Goal: Information Seeking & Learning: Learn about a topic

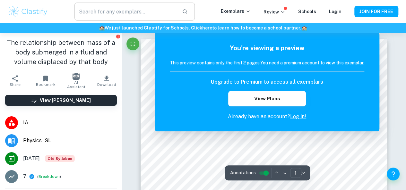
click at [170, 10] on input "text" at bounding box center [125, 12] width 103 height 18
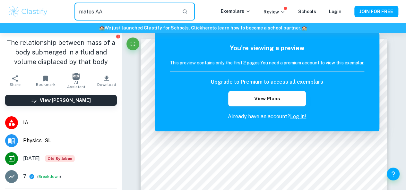
type input "mates AA"
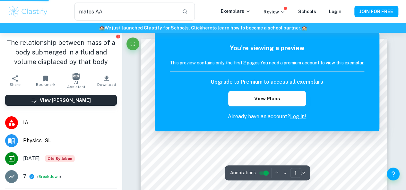
click at [248, 81] on h6 "Upgrade to Premium to access all exemplars" at bounding box center [267, 82] width 112 height 8
click at [26, 12] on img at bounding box center [28, 11] width 41 height 13
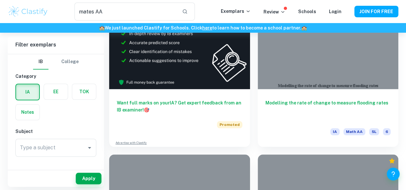
scroll to position [273, 0]
